Goal: Check status

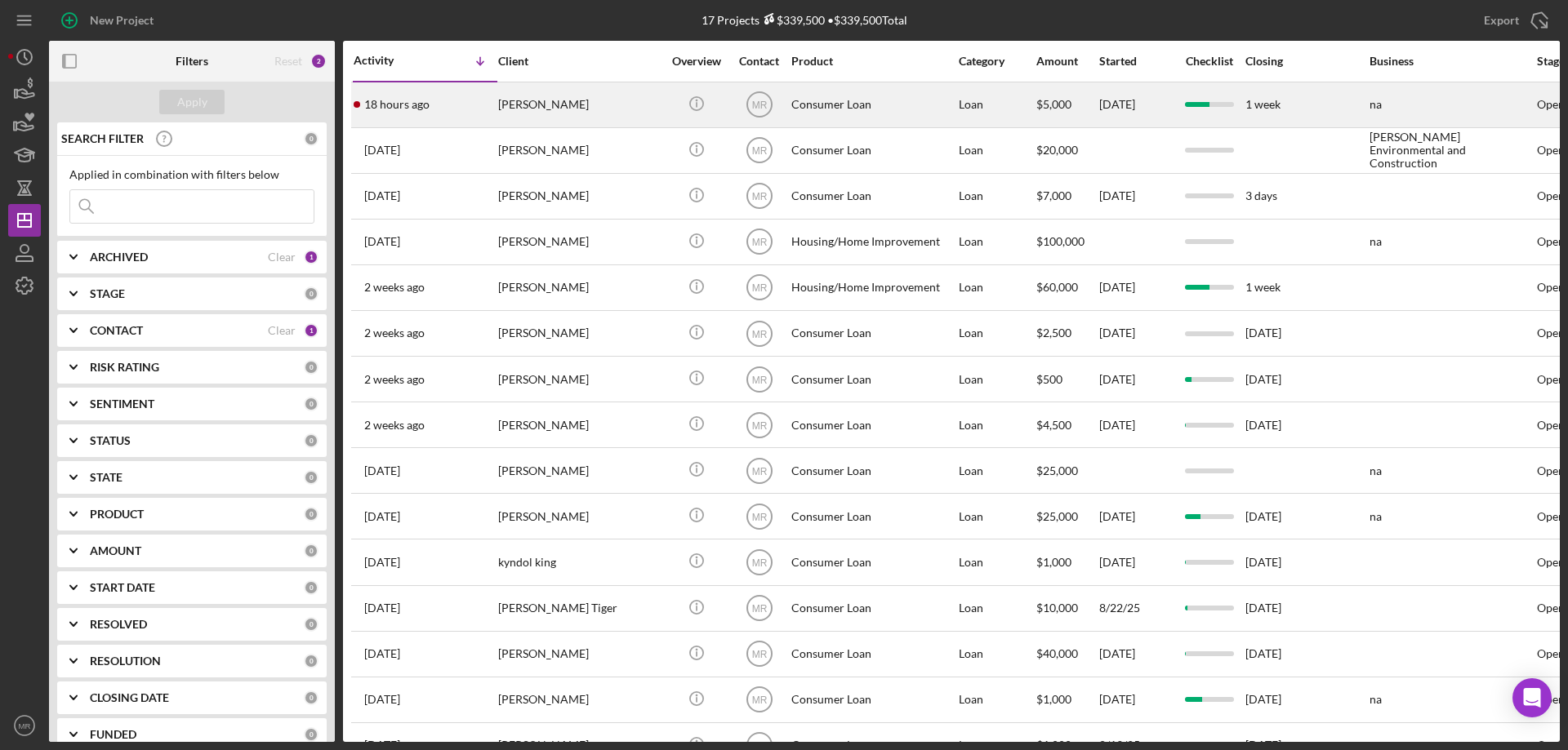
click at [599, 97] on div "[PERSON_NAME]" at bounding box center [580, 104] width 163 height 43
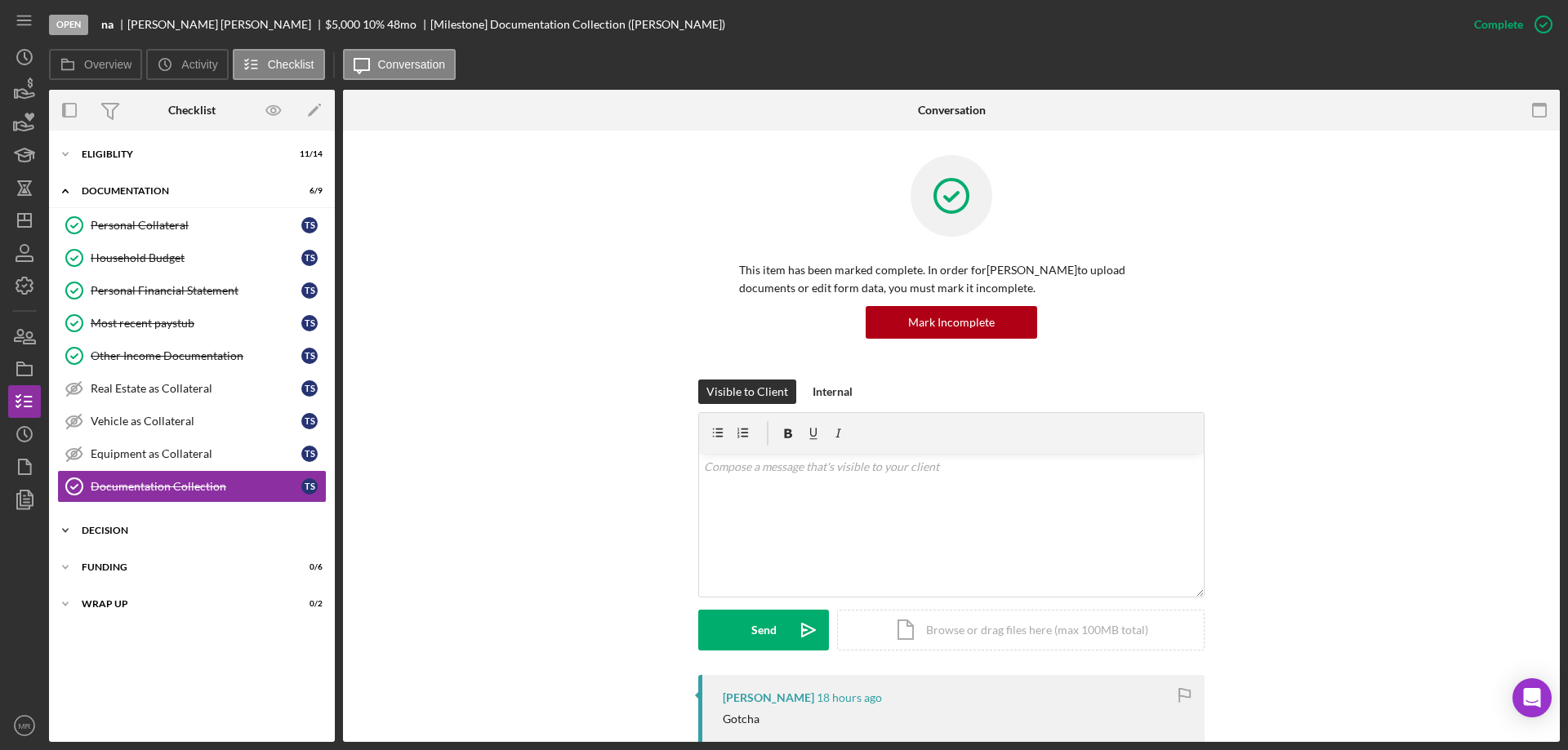
click at [104, 527] on div "Decision" at bounding box center [197, 530] width 233 height 10
